Goal: Check status: Check status

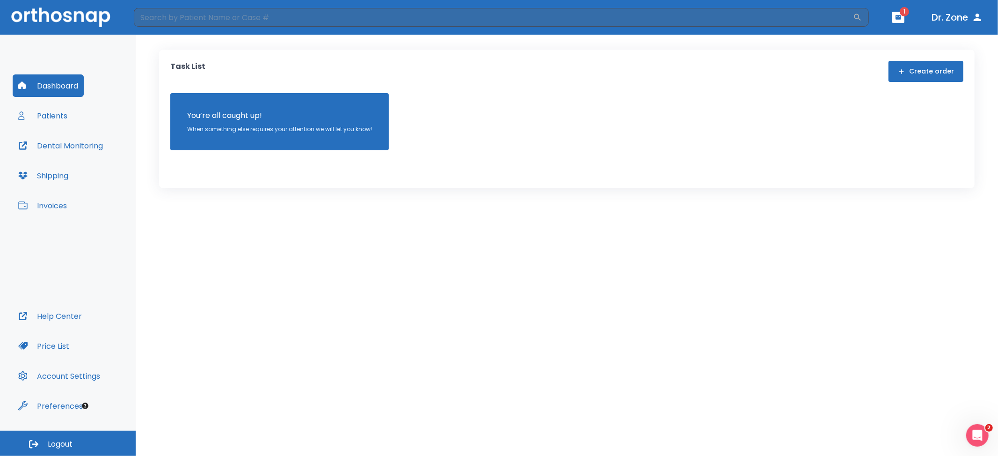
click at [58, 113] on button "Patients" at bounding box center [43, 115] width 60 height 22
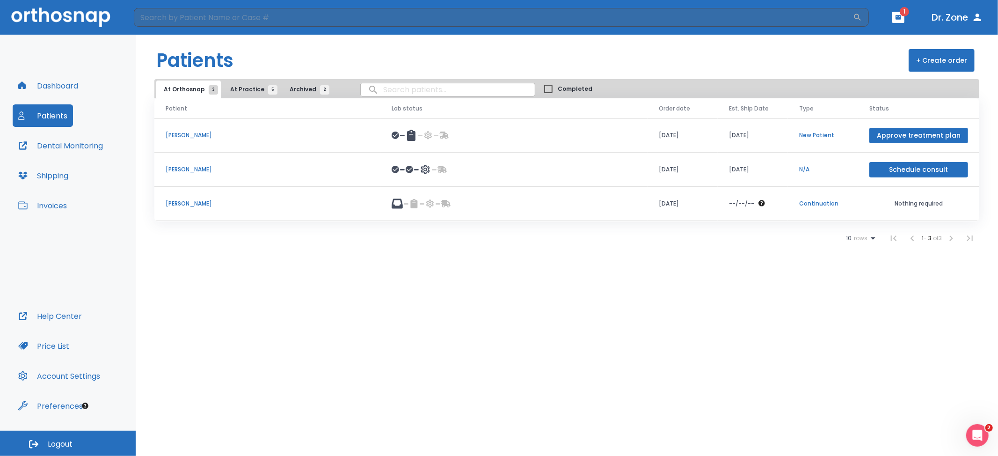
click at [198, 206] on p "[PERSON_NAME]" at bounding box center [267, 203] width 203 height 8
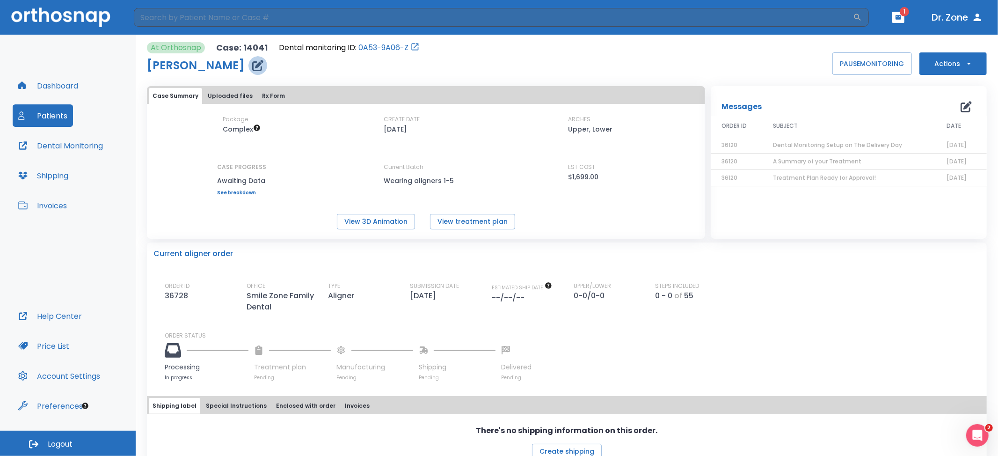
click at [260, 64] on icon "button" at bounding box center [257, 65] width 11 height 11
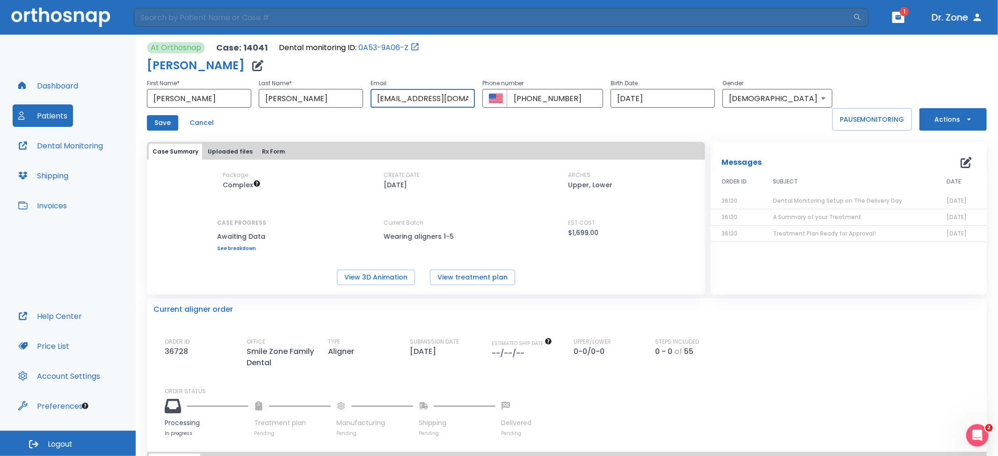
drag, startPoint x: 464, startPoint y: 101, endPoint x: 371, endPoint y: 102, distance: 93.1
click at [371, 102] on div "First Name * Alexander ​ Last Name * Montiel ​ Email ariz0409@gmail.com ​ Phone…" at bounding box center [489, 93] width 685 height 30
click at [468, 52] on div "At Orthosnap Case: 14041 Dental monitoring ID: 0A53-9A06-Z" at bounding box center [489, 47] width 685 height 11
click at [51, 120] on button "Patients" at bounding box center [43, 115] width 60 height 22
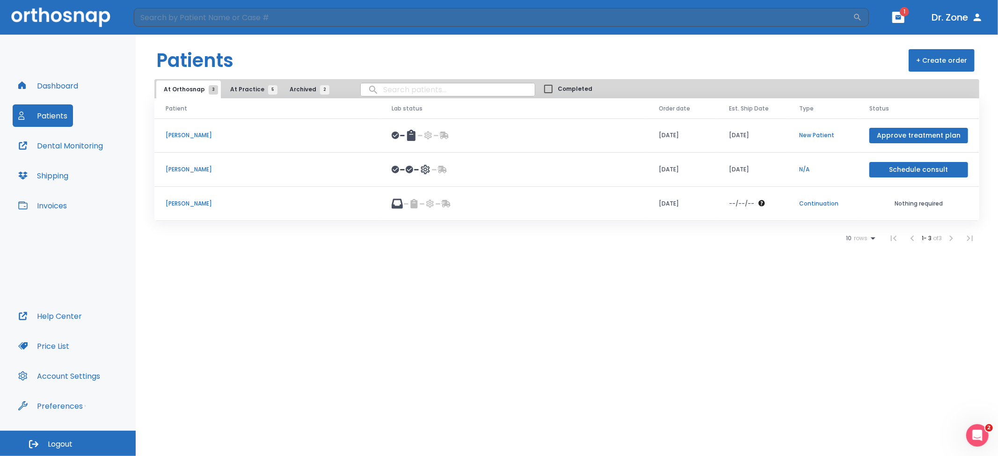
click at [203, 197] on td "[PERSON_NAME]" at bounding box center [267, 204] width 226 height 34
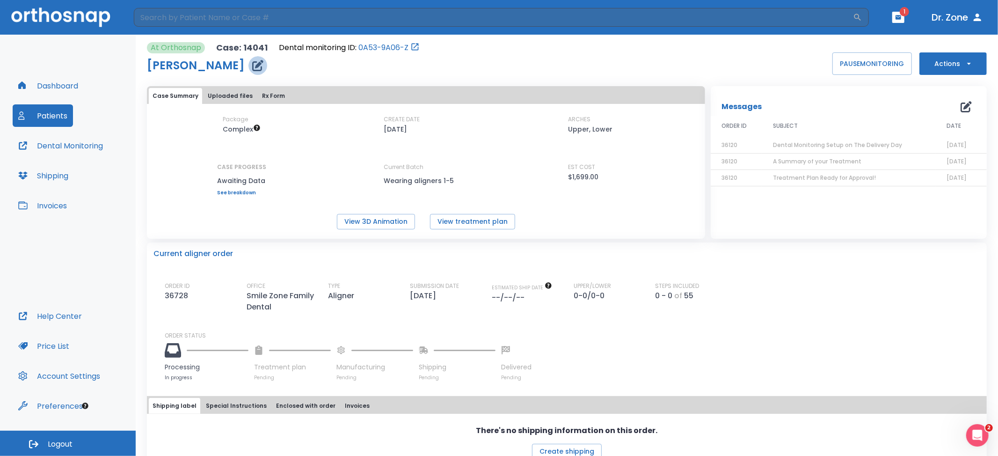
click at [263, 70] on icon "button" at bounding box center [257, 65] width 11 height 11
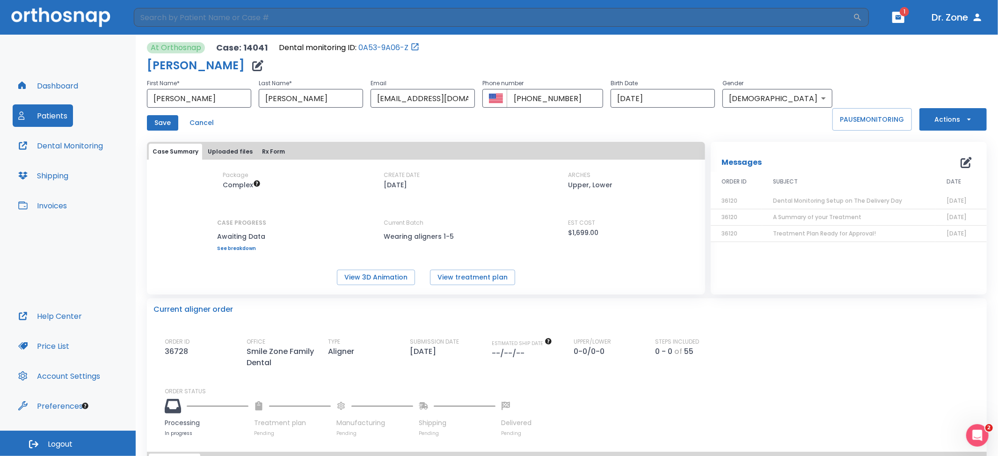
click at [485, 56] on div "[PERSON_NAME]" at bounding box center [489, 65] width 685 height 19
click at [51, 116] on button "Patients" at bounding box center [43, 115] width 60 height 22
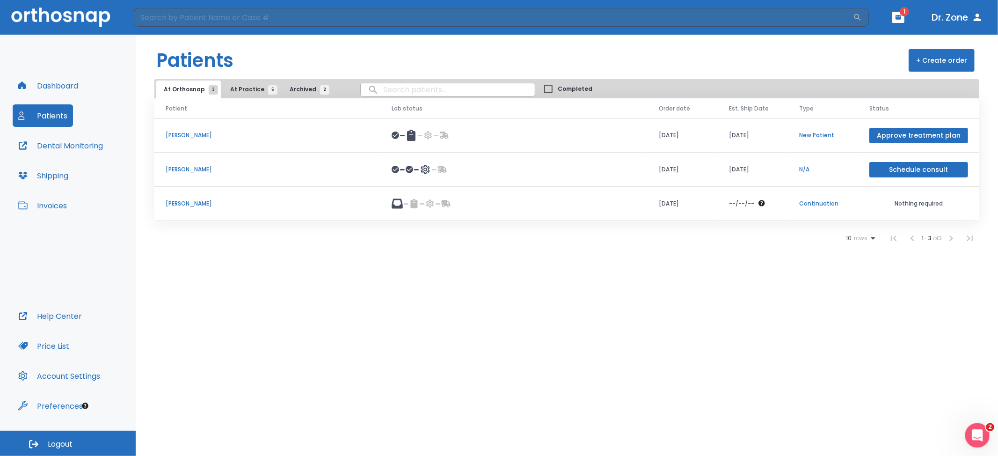
click at [978, 436] on icon "Open Intercom Messenger" at bounding box center [975, 433] width 15 height 15
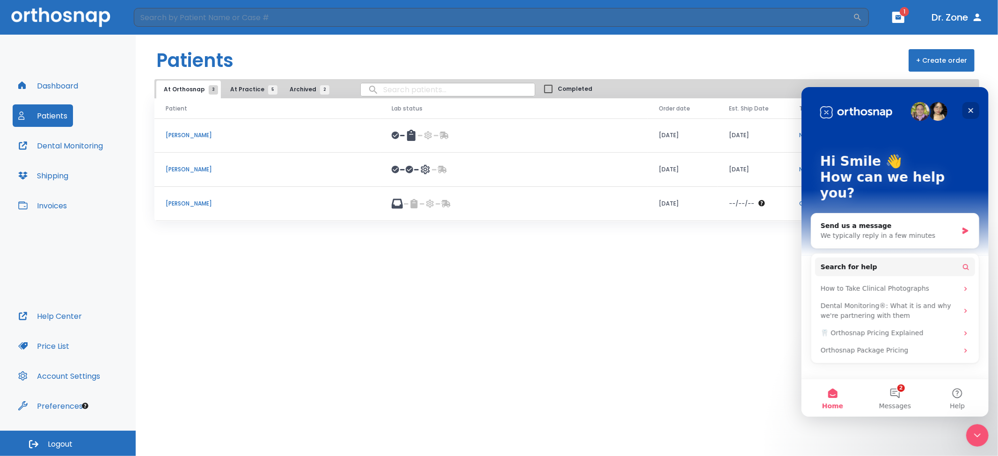
click at [969, 110] on icon "Close" at bounding box center [969, 109] width 7 height 7
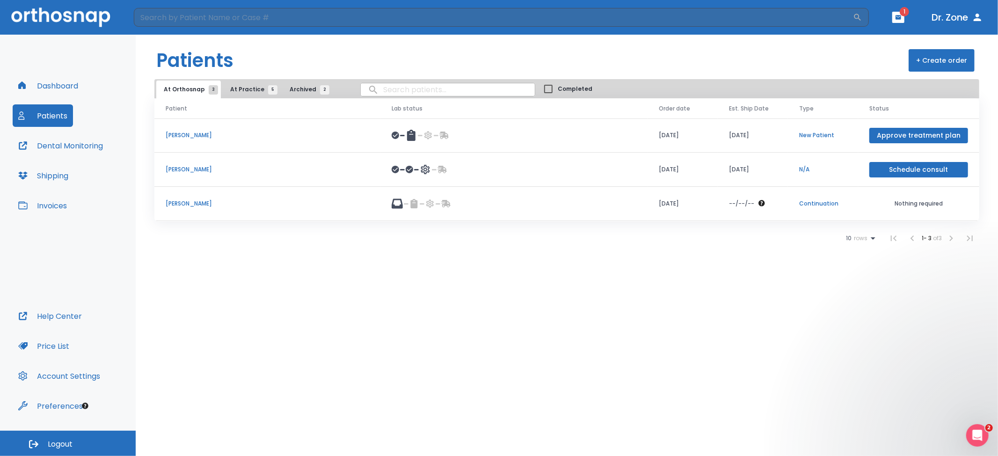
click at [706, 326] on div "Patients + Create order At Orthosnap 3 At Practice 5 Archived 2 Completed Patie…" at bounding box center [567, 245] width 862 height 421
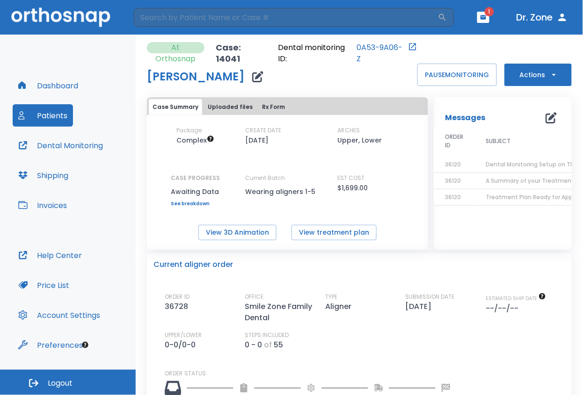
drag, startPoint x: 0, startPoint y: 0, endPoint x: 52, endPoint y: 120, distance: 130.7
click at [52, 120] on button "Patients" at bounding box center [43, 115] width 60 height 22
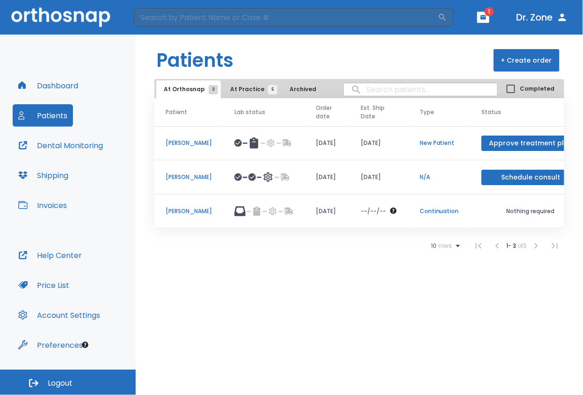
click at [237, 92] on span "At Practice 5" at bounding box center [251, 89] width 43 height 8
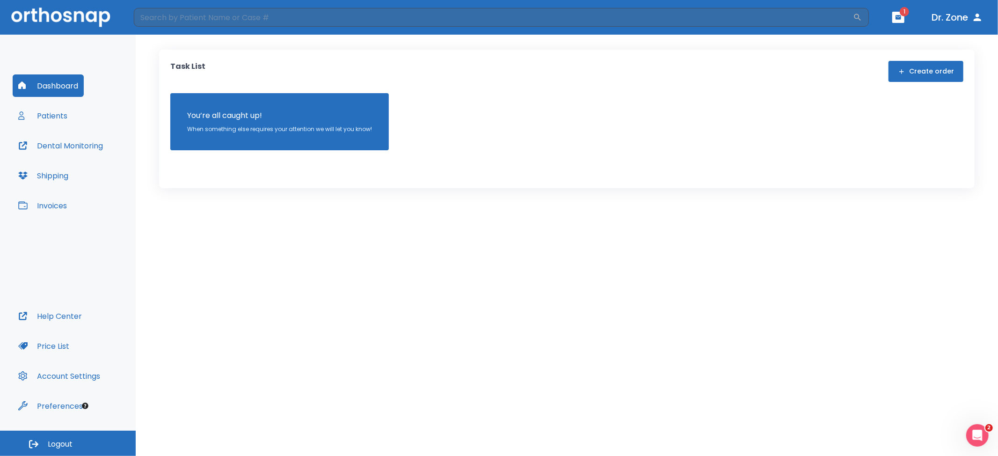
click at [47, 117] on button "Patients" at bounding box center [43, 115] width 60 height 22
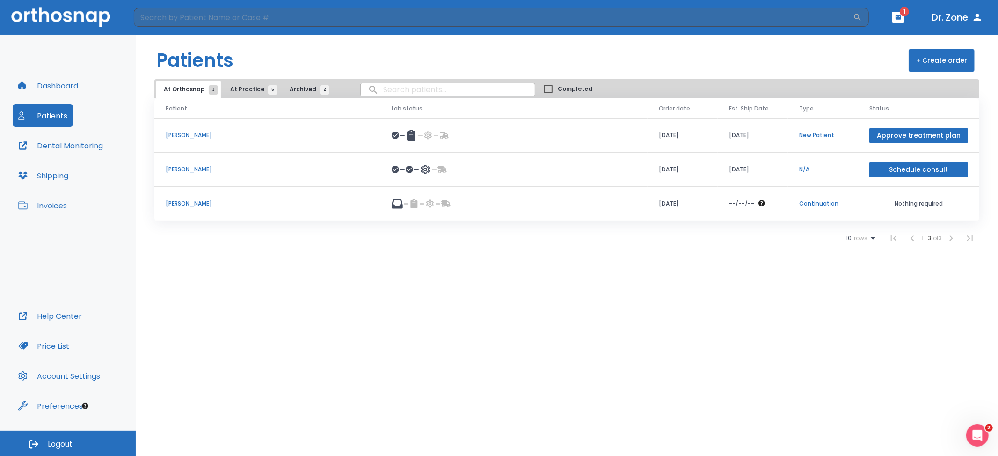
click at [251, 90] on span "At Practice 5" at bounding box center [251, 89] width 43 height 8
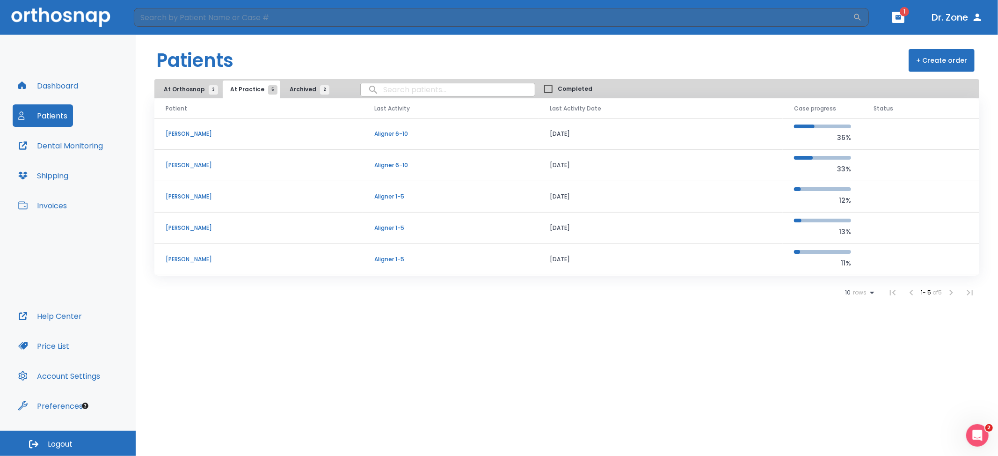
click at [204, 137] on p "[PERSON_NAME]" at bounding box center [259, 134] width 186 height 8
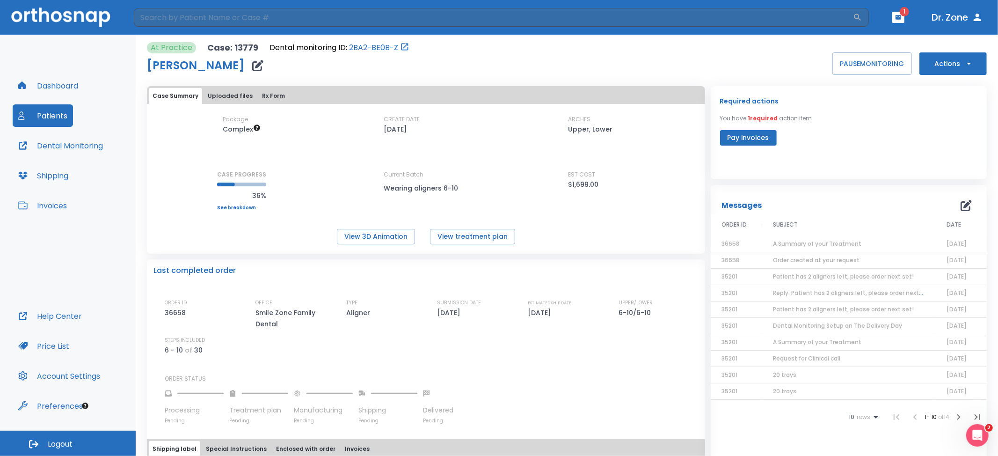
click at [582, 259] on span "Order created at your request" at bounding box center [816, 260] width 87 height 8
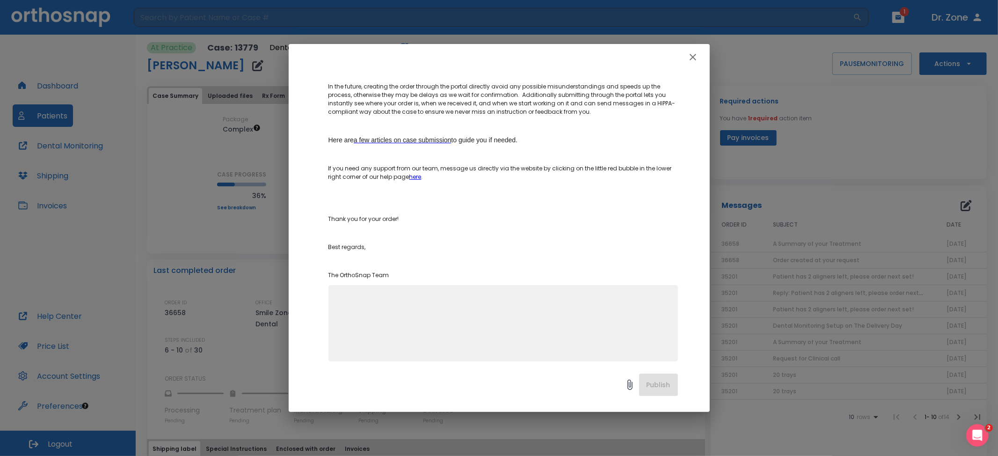
scroll to position [187, 0]
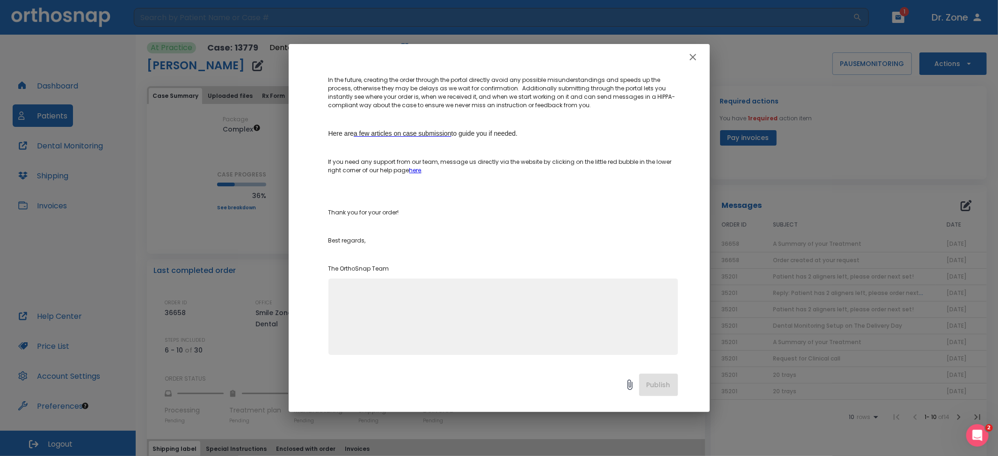
click at [582, 58] on icon "button" at bounding box center [692, 56] width 11 height 11
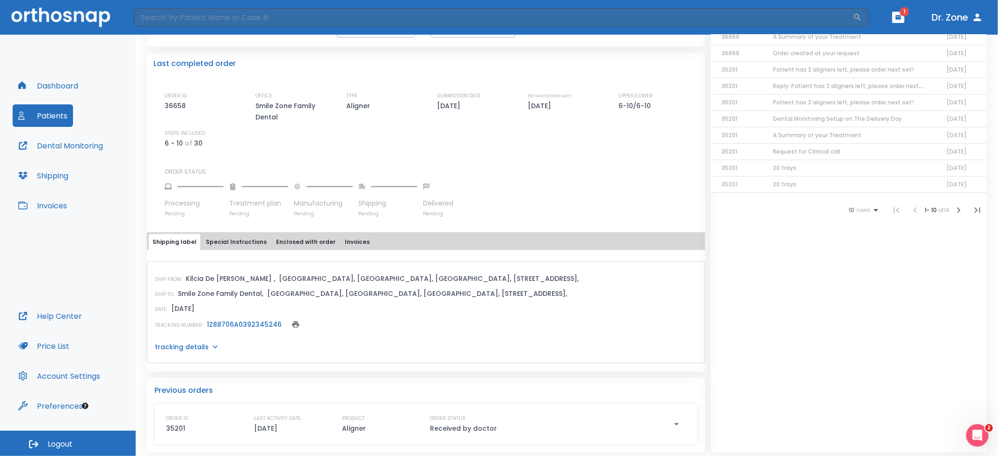
scroll to position [210, 0]
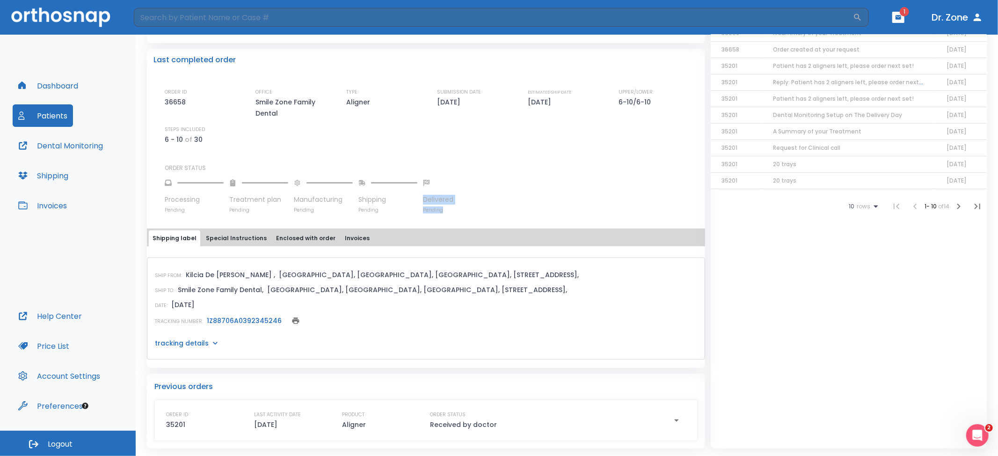
drag, startPoint x: 425, startPoint y: 200, endPoint x: 450, endPoint y: 212, distance: 28.0
click at [450, 212] on div "Delivered Pending" at bounding box center [438, 192] width 30 height 41
click at [457, 212] on div "Processing Pending Treatment plan Pending Manufacturing Pending Shipping Pendin…" at bounding box center [432, 192] width 534 height 41
drag, startPoint x: 355, startPoint y: 199, endPoint x: 388, endPoint y: 205, distance: 32.8
click at [388, 205] on div "Processing Pending Treatment plan Pending Manufacturing Pending Shipping Pendin…" at bounding box center [432, 192] width 534 height 41
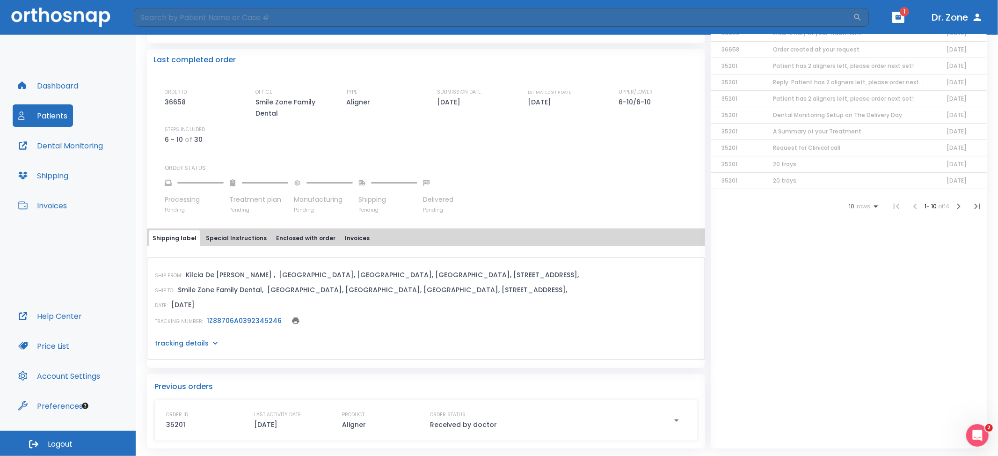
click at [355, 219] on div "Last completed order ORDER ID 36658 OFFICE Smile Zone Family Dental TYPE Aligne…" at bounding box center [426, 208] width 558 height 319
click at [210, 341] on icon at bounding box center [214, 342] width 9 height 9
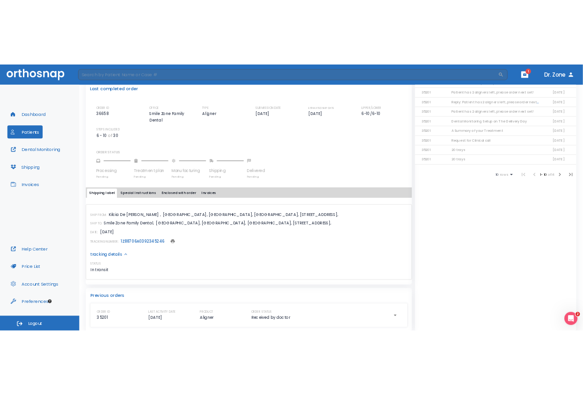
scroll to position [238, 0]
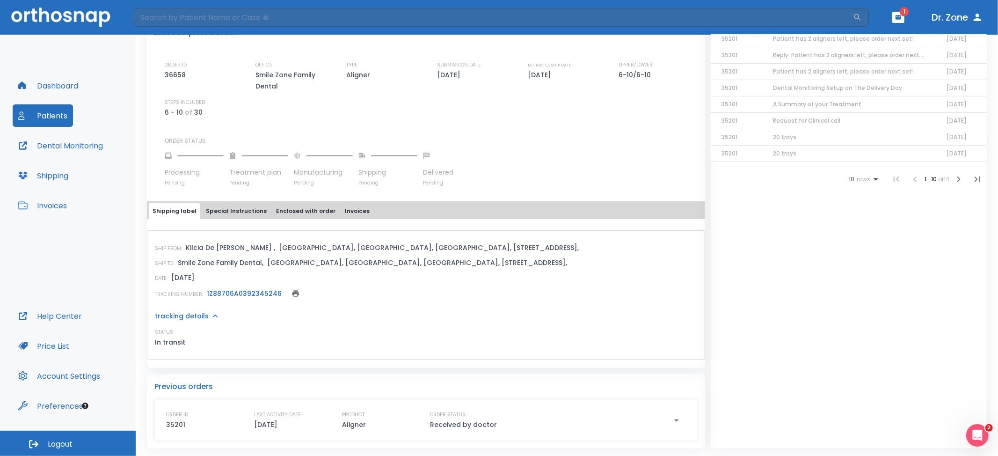
click at [229, 293] on link "1Z88706A0392345246" at bounding box center [244, 293] width 75 height 9
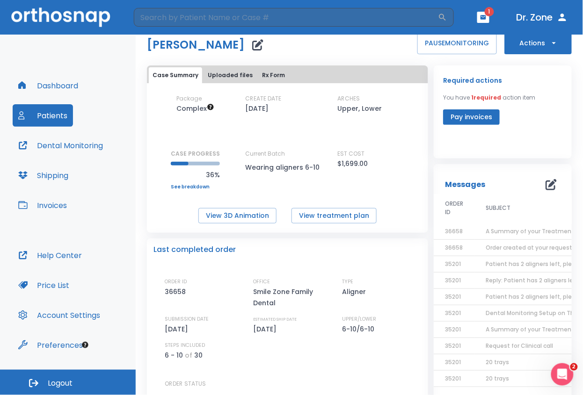
scroll to position [0, 0]
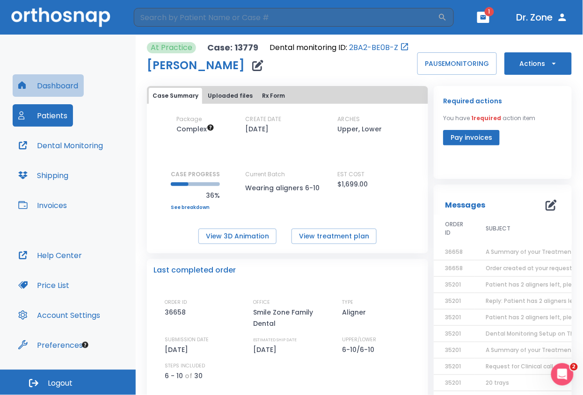
click at [72, 87] on button "Dashboard" at bounding box center [48, 85] width 71 height 22
